Goal: Information Seeking & Learning: Find specific fact

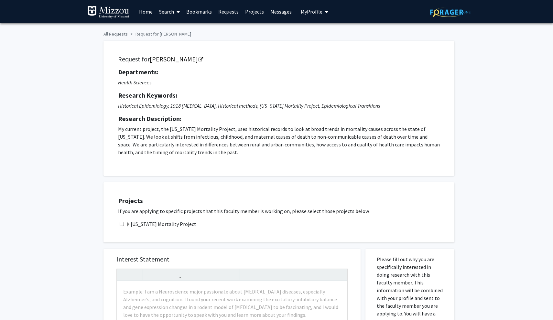
click at [145, 11] on link "Home" at bounding box center [146, 11] width 20 height 23
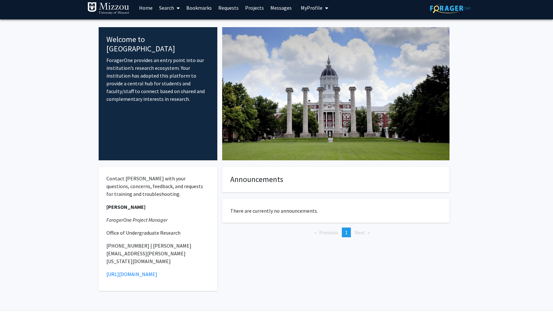
scroll to position [3, 0]
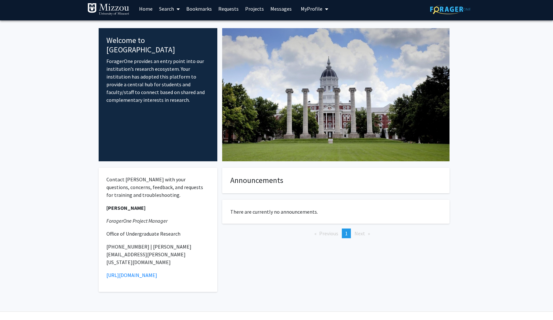
click at [170, 9] on link "Search" at bounding box center [169, 8] width 27 height 23
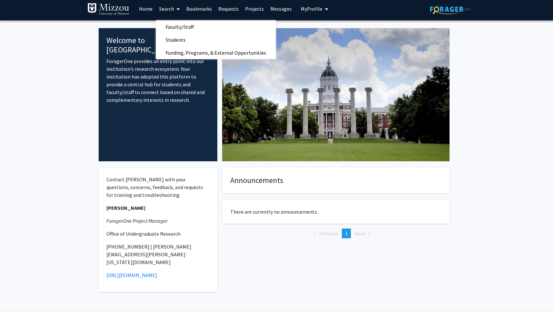
click at [255, 13] on link "Projects" at bounding box center [254, 8] width 25 height 23
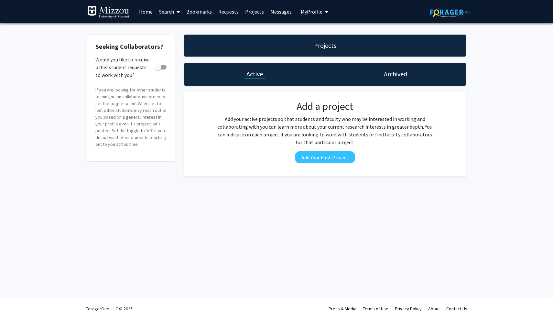
click at [310, 11] on span "My Profile" at bounding box center [312, 11] width 22 height 6
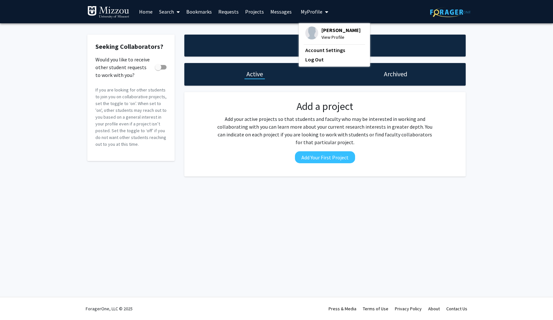
click at [140, 12] on link "Home" at bounding box center [146, 11] width 20 height 23
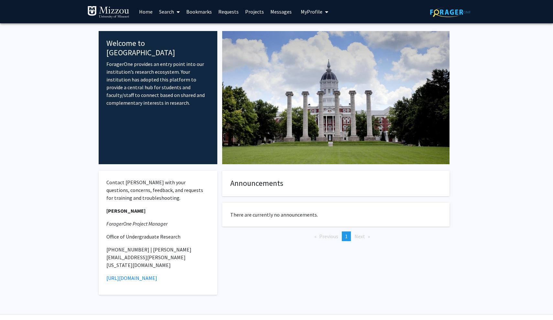
click at [169, 12] on link "Search" at bounding box center [169, 11] width 27 height 23
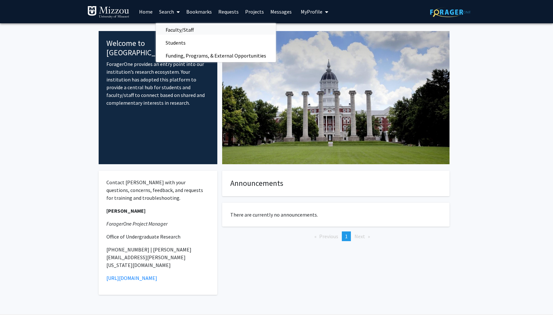
click at [186, 31] on span "Faculty/Staff" at bounding box center [180, 29] width 48 height 13
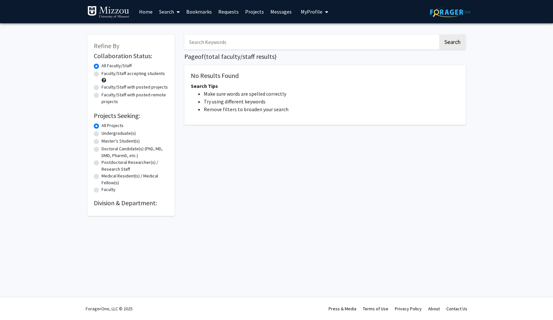
click at [146, 13] on link "Home" at bounding box center [146, 11] width 20 height 23
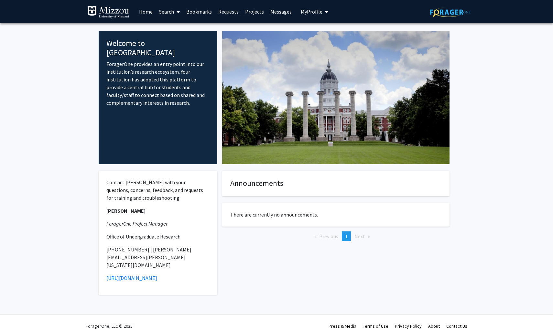
click at [312, 13] on span "My Profile" at bounding box center [312, 11] width 22 height 6
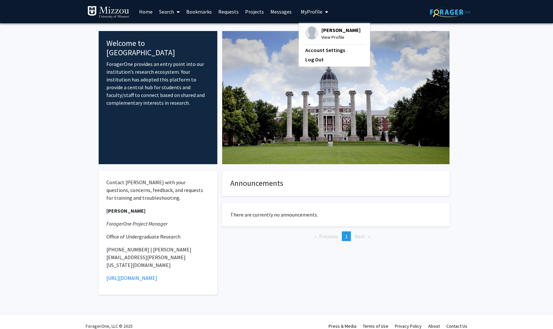
click at [328, 35] on span "View Profile" at bounding box center [341, 37] width 39 height 7
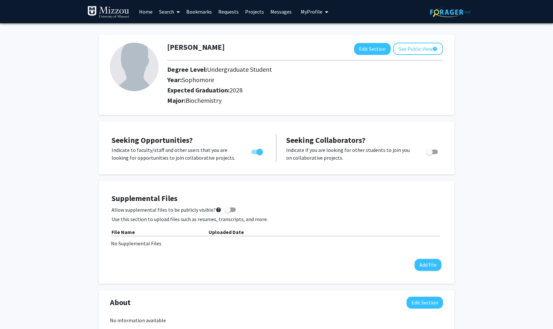
click at [173, 12] on link "Search" at bounding box center [169, 11] width 27 height 23
click at [187, 28] on span "Faculty/Staff" at bounding box center [180, 29] width 48 height 13
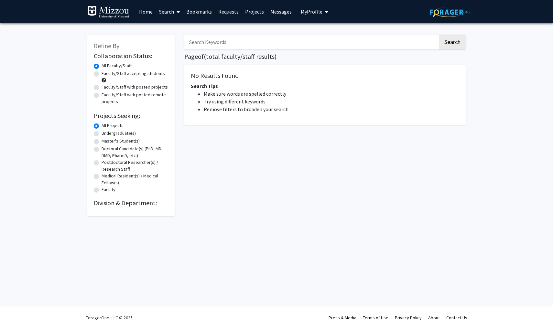
click at [279, 46] on input "Search Keywords" at bounding box center [311, 42] width 254 height 15
click at [447, 41] on button "Search" at bounding box center [452, 42] width 27 height 15
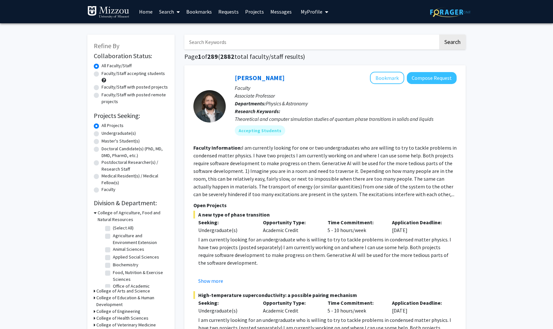
click at [233, 40] on input "Search Keywords" at bounding box center [311, 42] width 254 height 15
type input "Biochemistry"
click at [452, 43] on button "Search" at bounding box center [452, 42] width 27 height 15
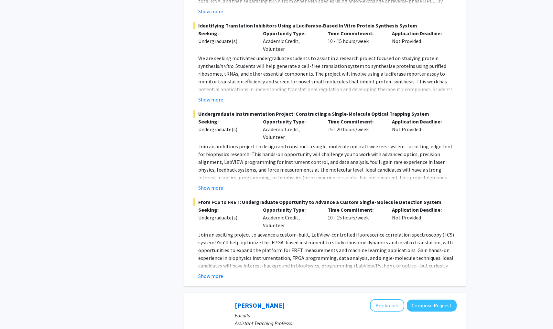
scroll to position [579, 0]
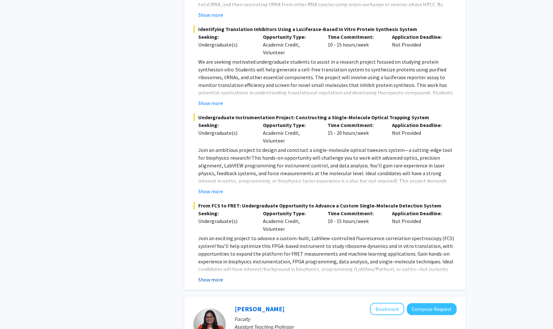
click at [209, 276] on button "Show more" at bounding box center [210, 280] width 25 height 8
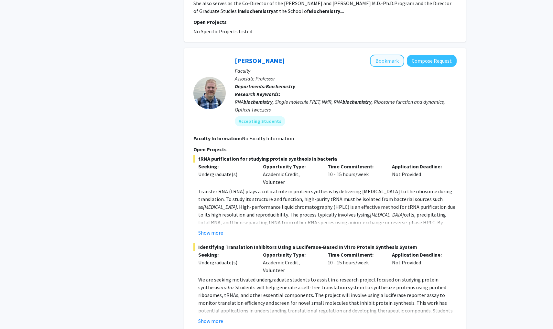
scroll to position [351, 0]
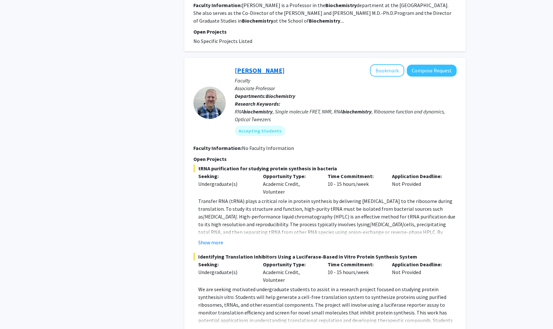
click at [246, 66] on link "Peter Cornish" at bounding box center [260, 70] width 50 height 8
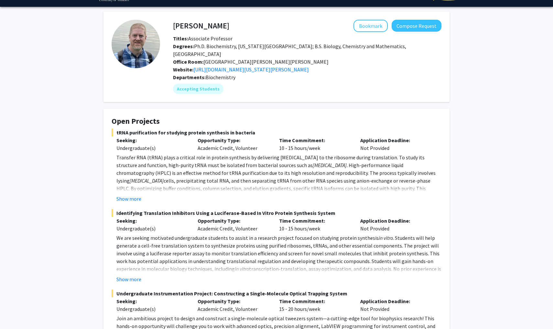
scroll to position [18, 0]
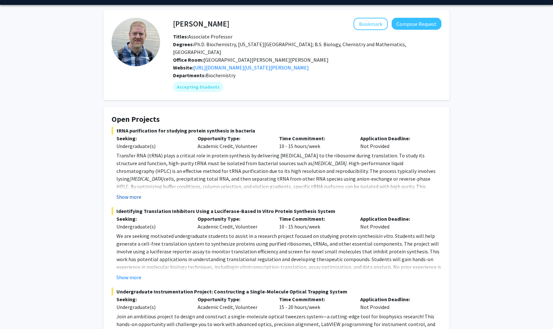
click at [125, 193] on button "Show more" at bounding box center [128, 197] width 25 height 8
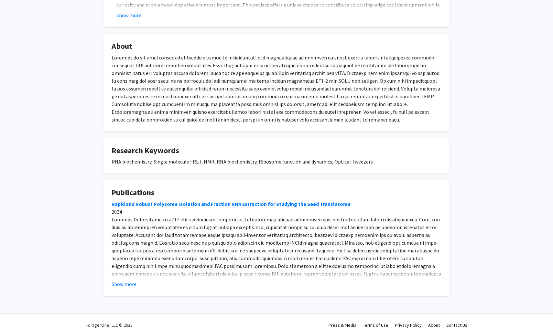
scroll to position [457, 0]
click at [118, 281] on button "Show more" at bounding box center [124, 285] width 25 height 8
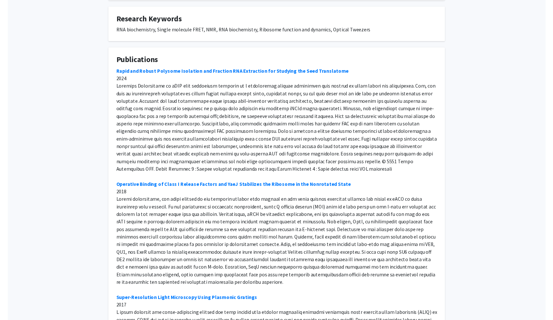
scroll to position [588, 0]
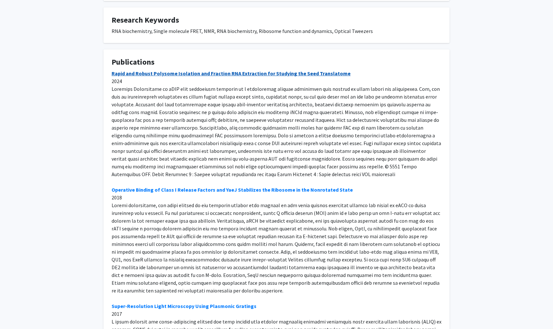
click at [227, 70] on link "Rapid and Robust Polysome Isolation and Fraction RNA Extraction for Studying th…" at bounding box center [231, 73] width 239 height 6
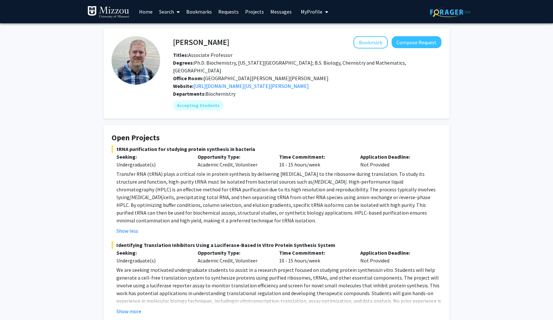
scroll to position [0, 0]
click at [430, 43] on button "Compose Request" at bounding box center [417, 42] width 50 height 12
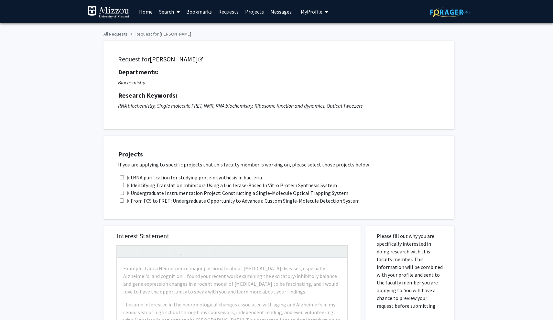
click at [170, 13] on link "Search" at bounding box center [169, 11] width 27 height 23
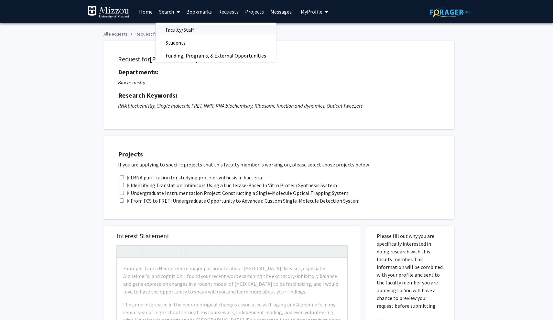
click at [180, 30] on span "Faculty/Staff" at bounding box center [180, 29] width 48 height 13
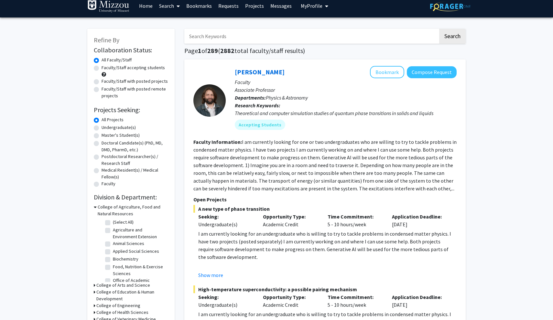
scroll to position [6, 0]
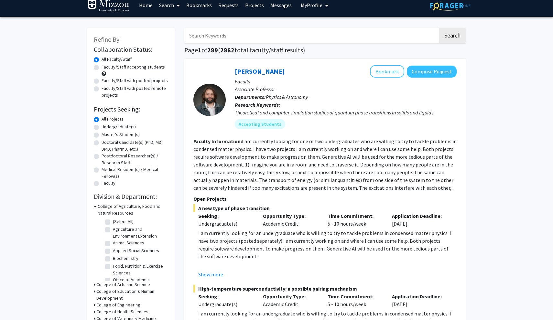
click at [240, 35] on input "Search Keywords" at bounding box center [311, 35] width 254 height 15
type input "pharmacedudical"
click at [452, 37] on button "Search" at bounding box center [452, 35] width 27 height 15
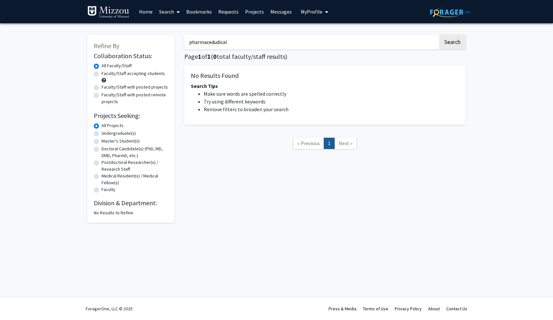
click at [210, 43] on input "pharmacedudical" at bounding box center [311, 42] width 254 height 15
type input "pharmaceutical"
click at [452, 43] on button "Search" at bounding box center [452, 42] width 27 height 15
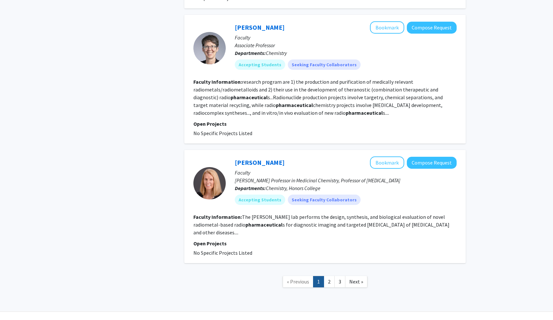
scroll to position [937, 0]
